Goal: Transaction & Acquisition: Purchase product/service

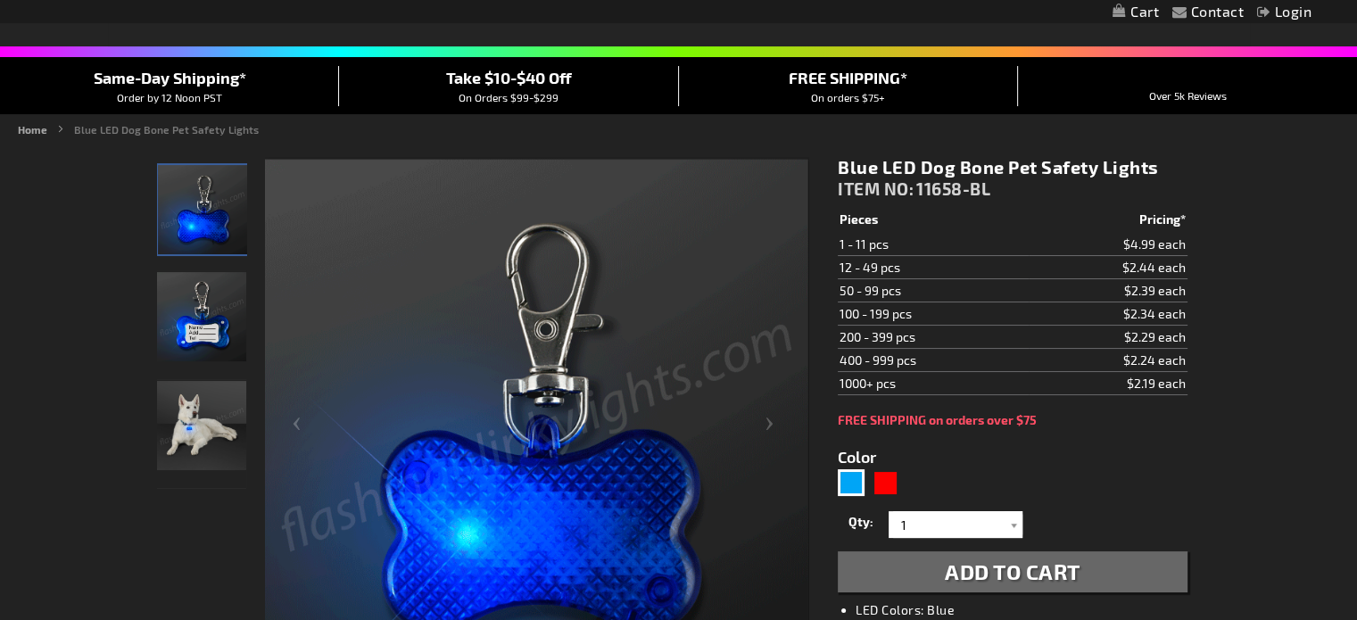
scroll to position [129, 0]
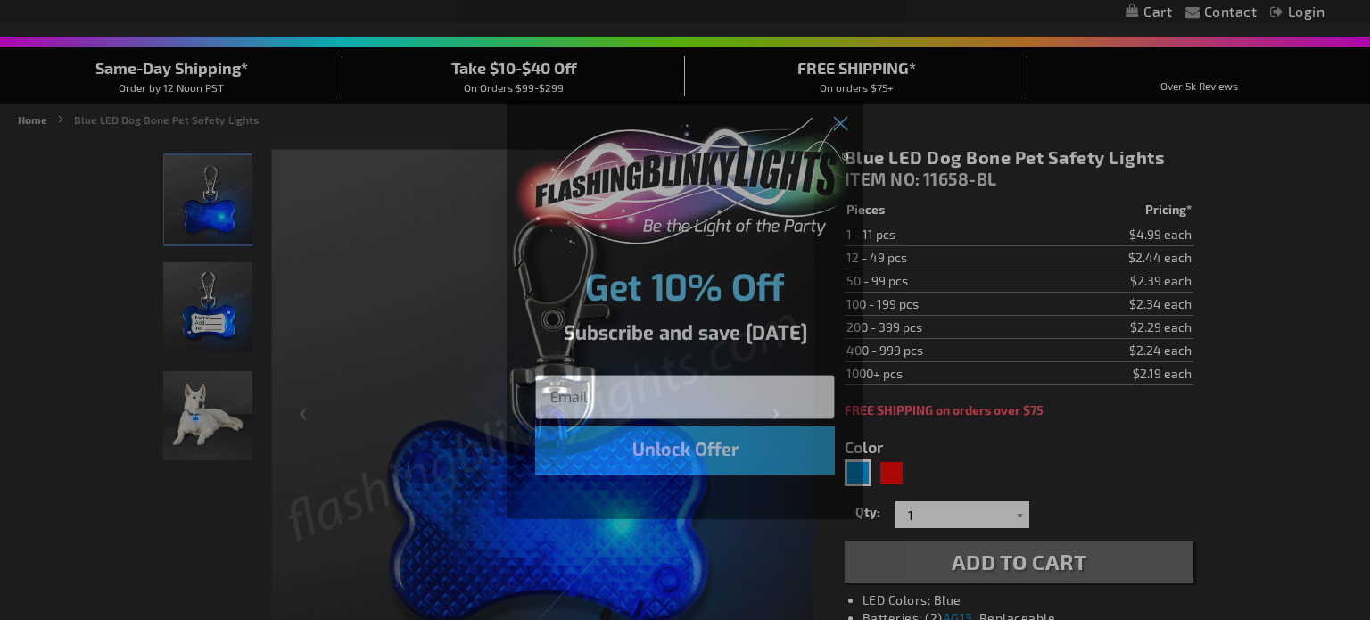
drag, startPoint x: 1363, startPoint y: 63, endPoint x: 1344, endPoint y: 60, distance: 20.0
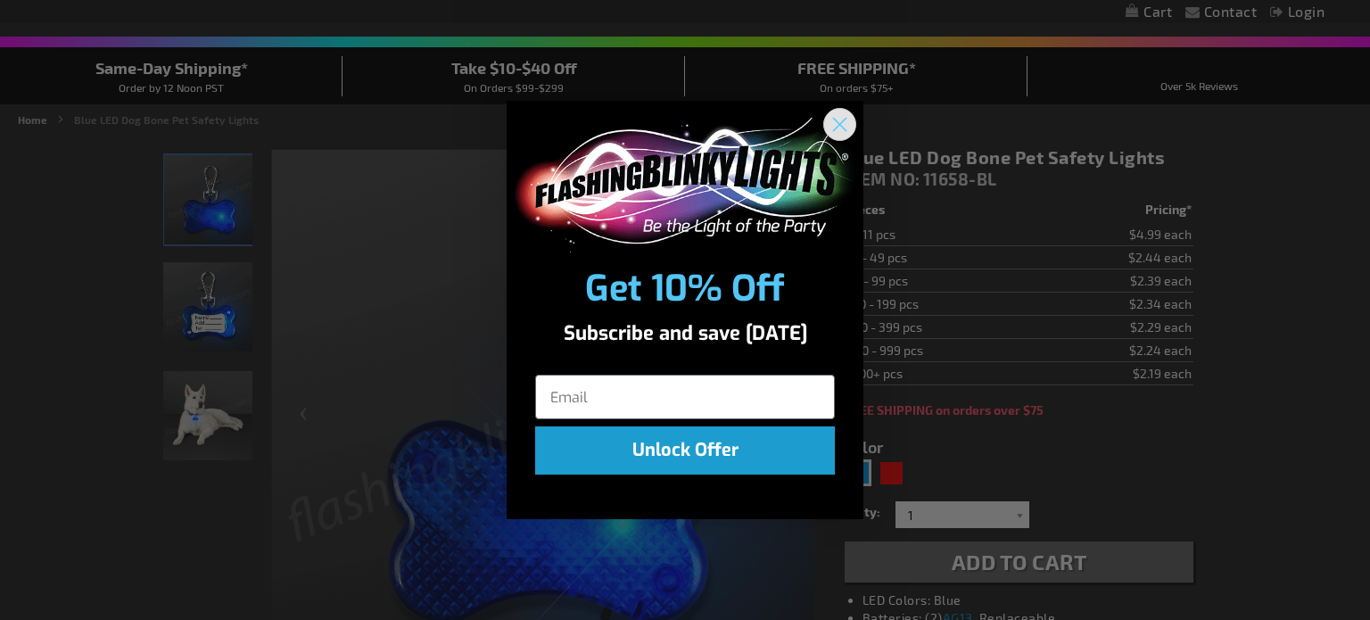
click at [844, 124] on circle "Close dialog" at bounding box center [839, 124] width 29 height 29
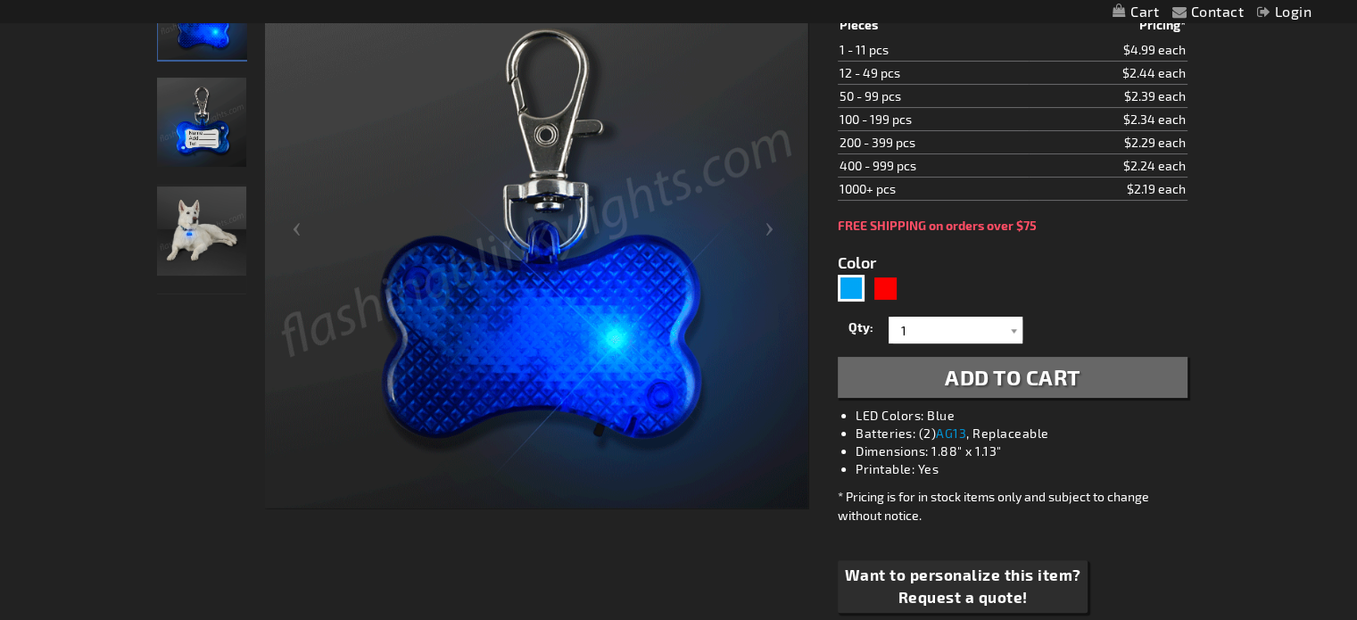
scroll to position [219, 0]
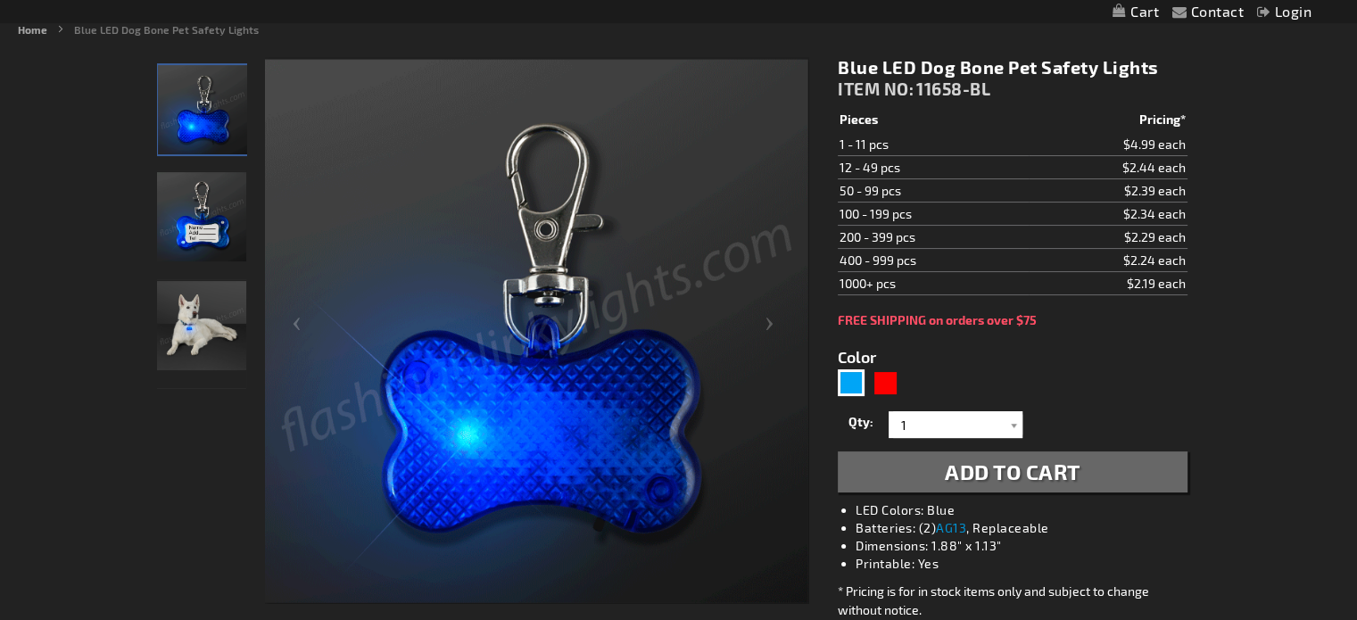
click at [193, 225] on img "Blue LED Dog Bone Safety Light" at bounding box center [201, 216] width 89 height 89
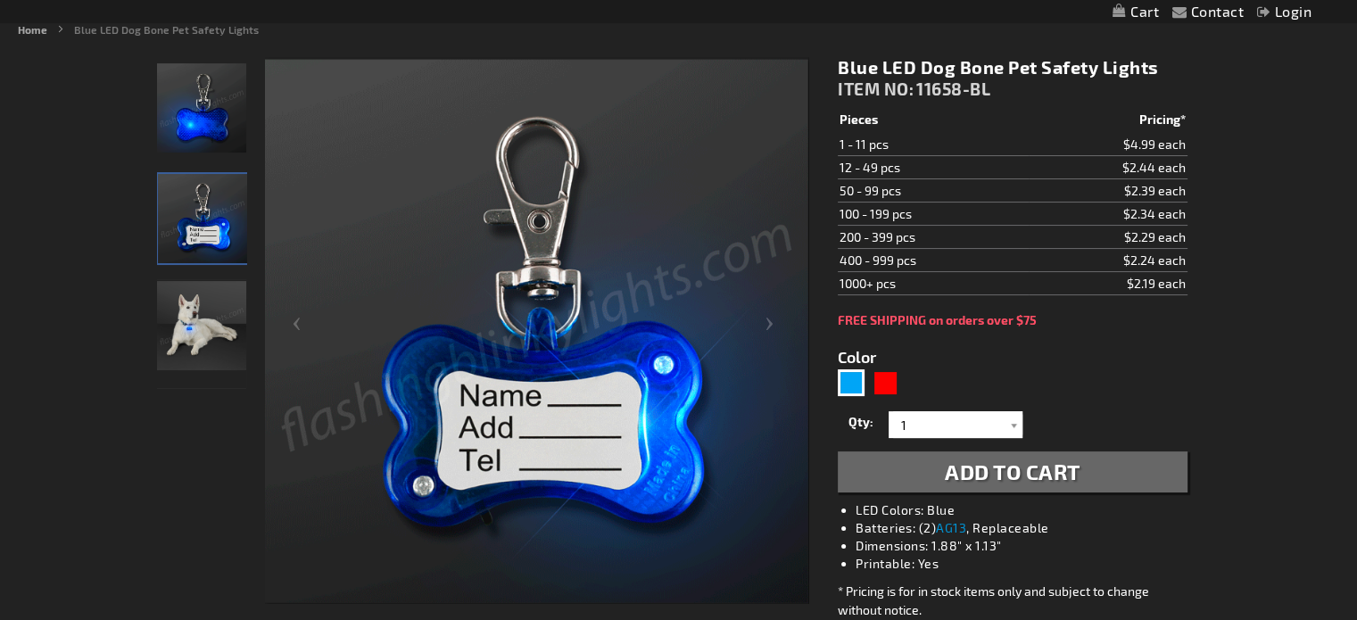
click at [193, 120] on img "Blue LED Dog Bone Safety Light" at bounding box center [201, 107] width 89 height 89
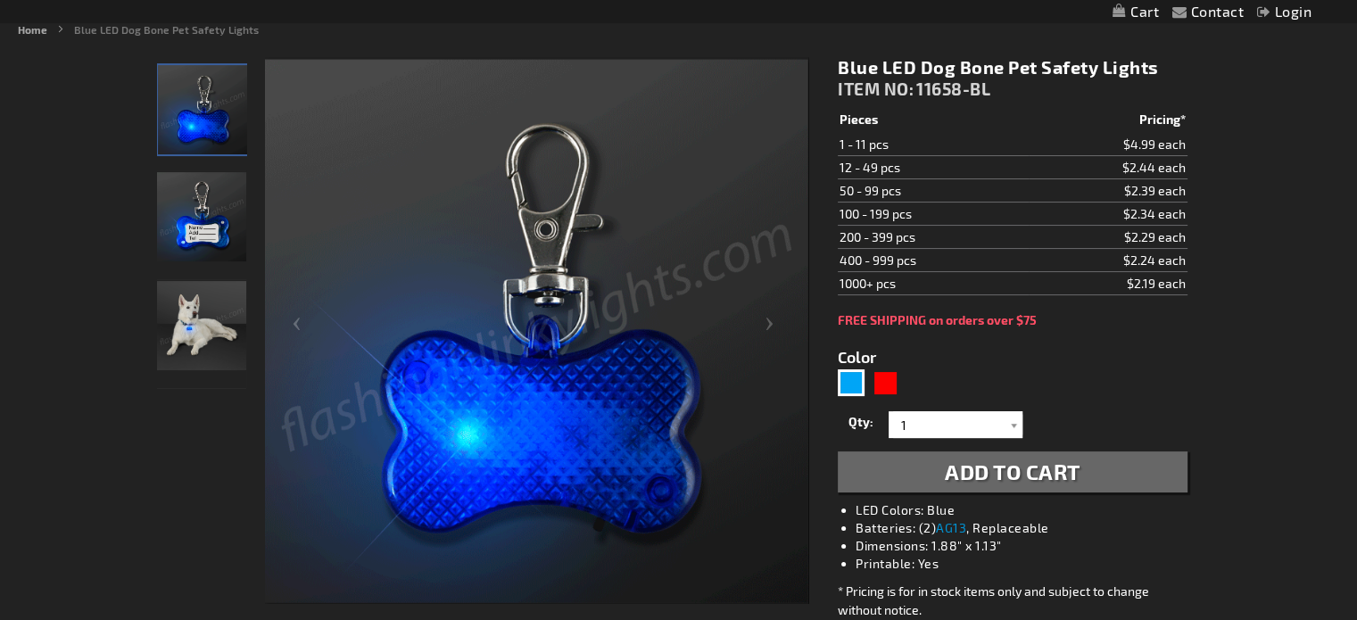
click at [207, 199] on img "Blue LED Dog Bone Safety Light" at bounding box center [201, 216] width 89 height 89
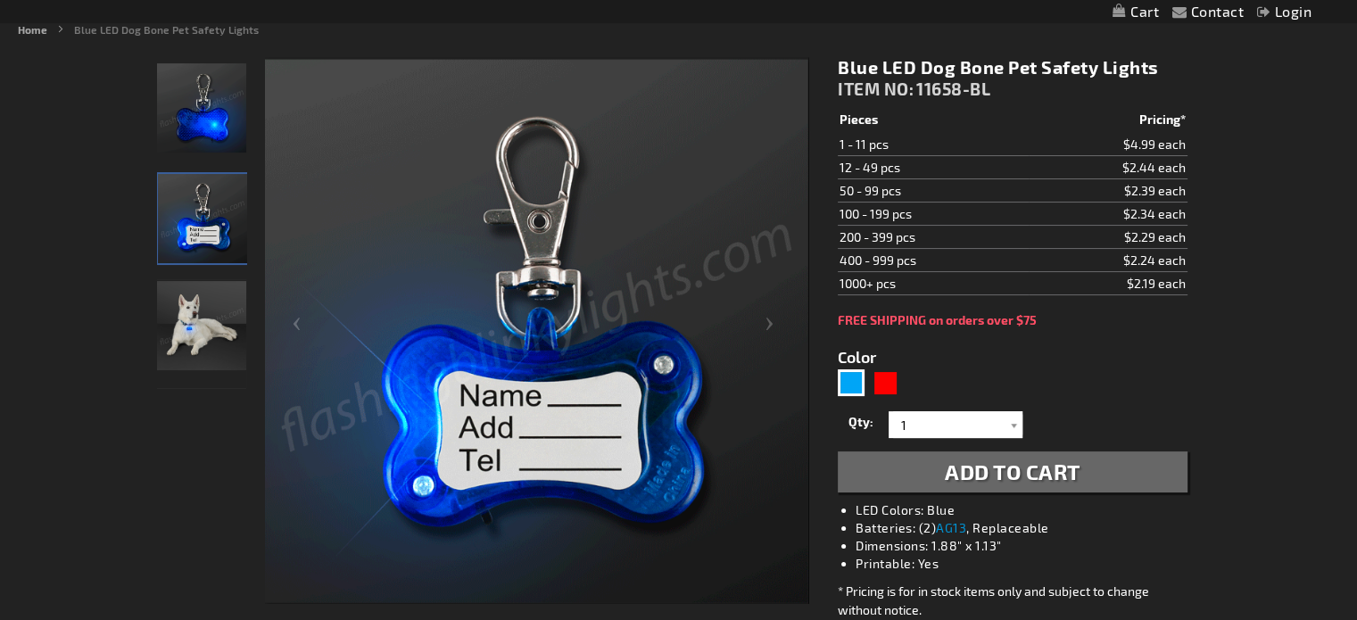
click at [197, 116] on img "Blue LED Dog Bone Safety Light" at bounding box center [201, 107] width 89 height 89
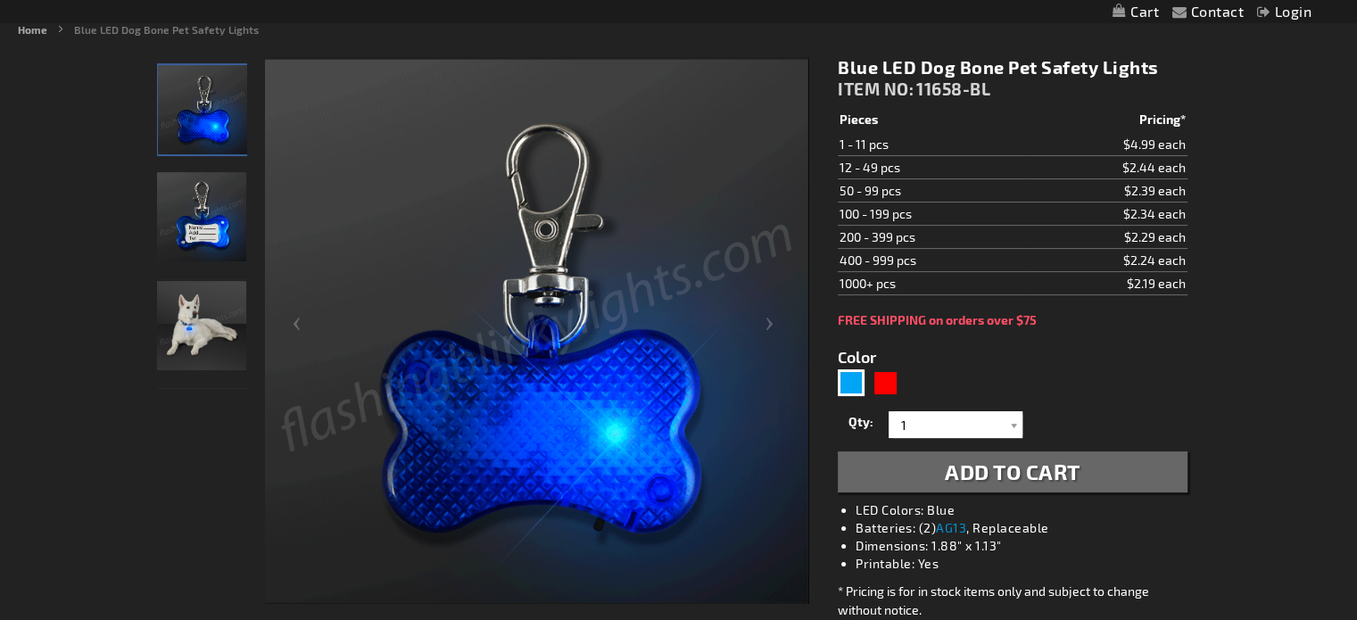
click at [1142, 165] on td "$2.44 each" at bounding box center [1108, 167] width 159 height 23
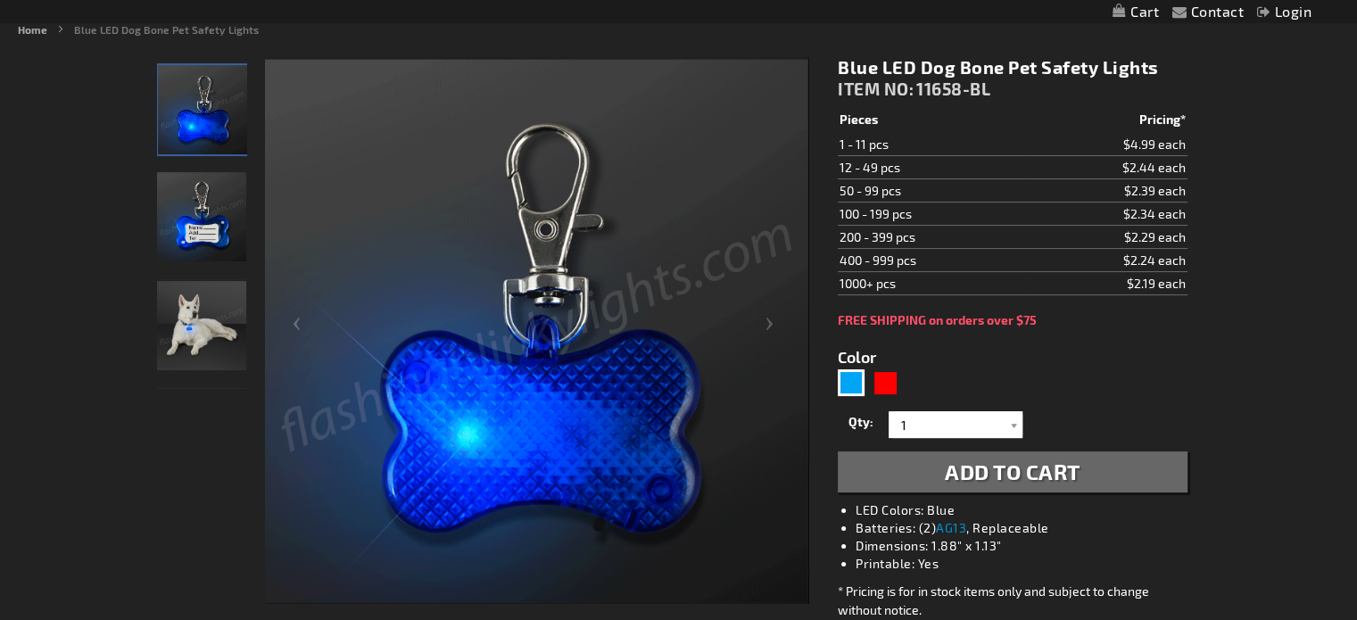
click at [863, 170] on td "12 - 49 pcs" at bounding box center [933, 167] width 190 height 23
click at [1012, 420] on div at bounding box center [1014, 424] width 18 height 27
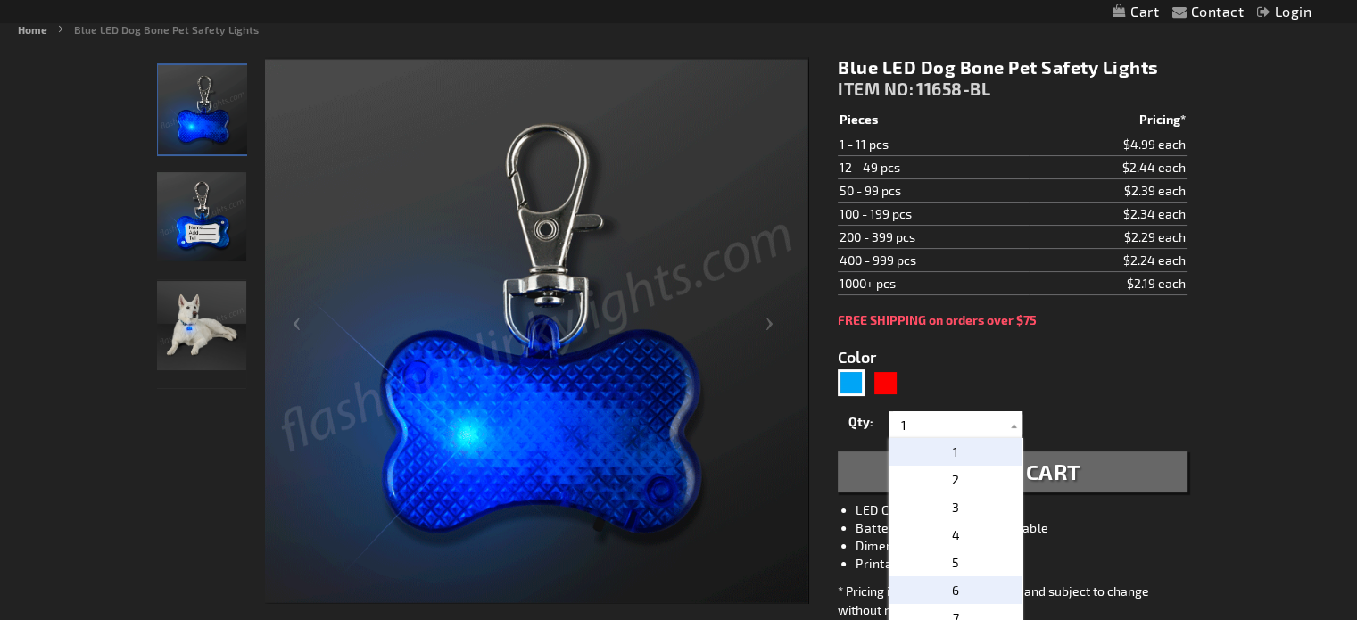
click at [946, 588] on p "6" at bounding box center [956, 590] width 134 height 28
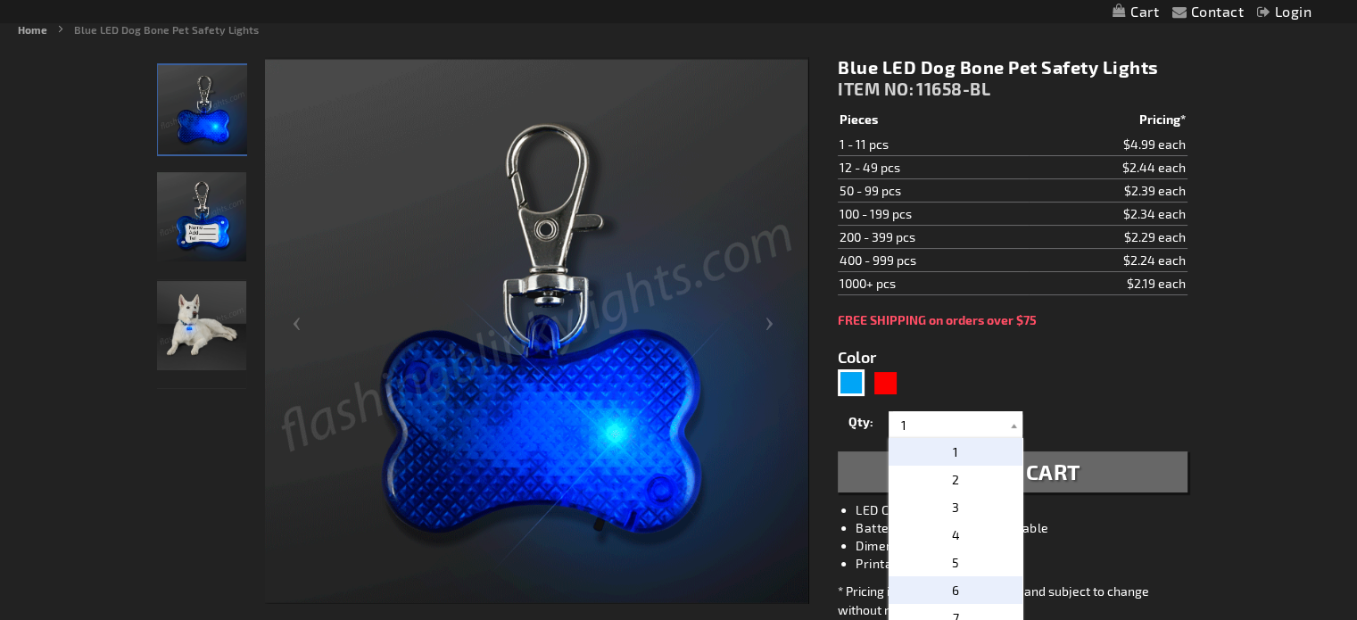
type input "6"
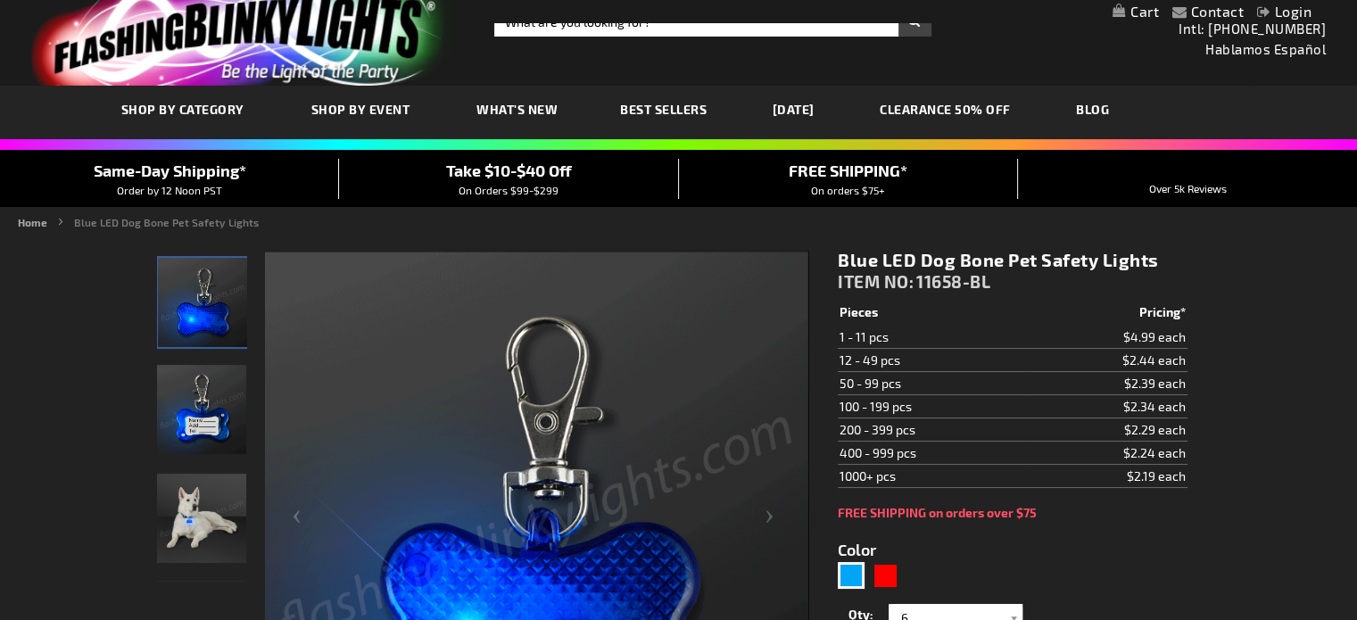
scroll to position [0, 0]
